Goal: Contribute content

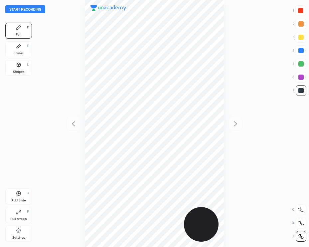
scroll to position [247, 203]
click at [302, 12] on div at bounding box center [300, 10] width 5 height 5
click at [35, 11] on button "Start recording" at bounding box center [25, 9] width 40 height 8
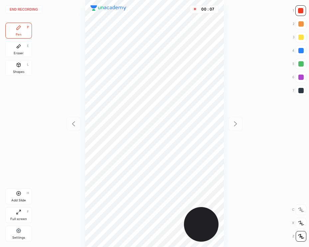
click at [303, 91] on div at bounding box center [300, 90] width 5 height 5
click at [300, 14] on div at bounding box center [300, 10] width 11 height 11
click at [22, 197] on div "Add Slide H" at bounding box center [18, 196] width 27 height 16
click at [303, 91] on div at bounding box center [300, 90] width 5 height 5
click at [20, 193] on icon at bounding box center [19, 193] width 4 height 4
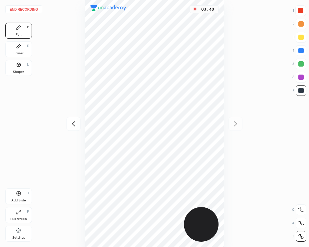
click at [28, 8] on button "End recording" at bounding box center [23, 9] width 37 height 8
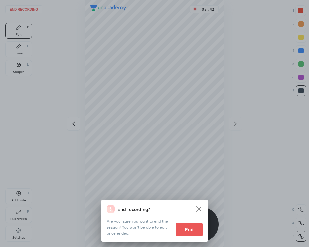
click at [189, 229] on button "End" at bounding box center [189, 229] width 27 height 13
